Goal: Information Seeking & Learning: Learn about a topic

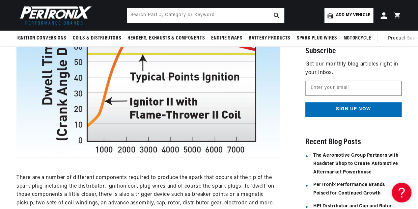
scroll to position [120, 0]
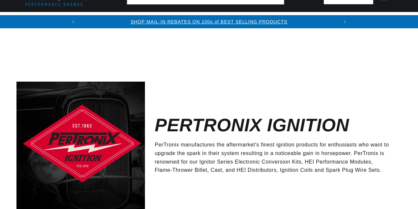
scroll to position [80, 0]
